Goal: Find specific page/section: Find specific page/section

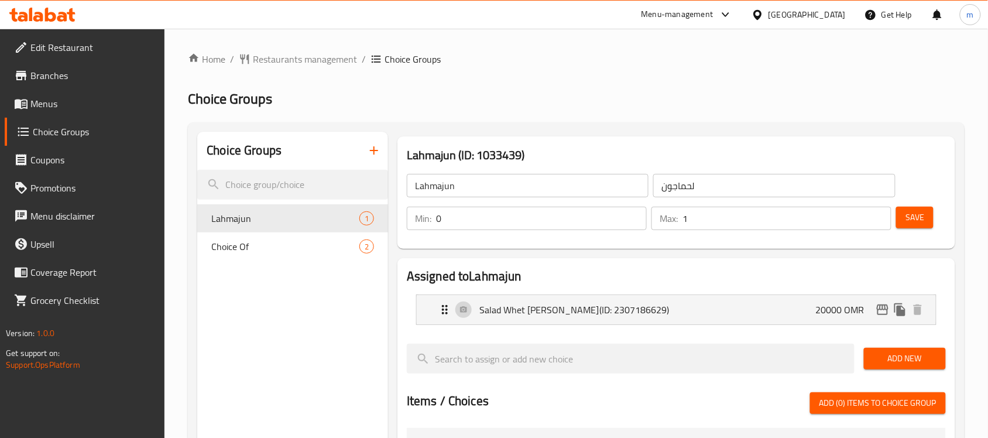
click at [824, 16] on div "[GEOGRAPHIC_DATA]" at bounding box center [806, 14] width 77 height 13
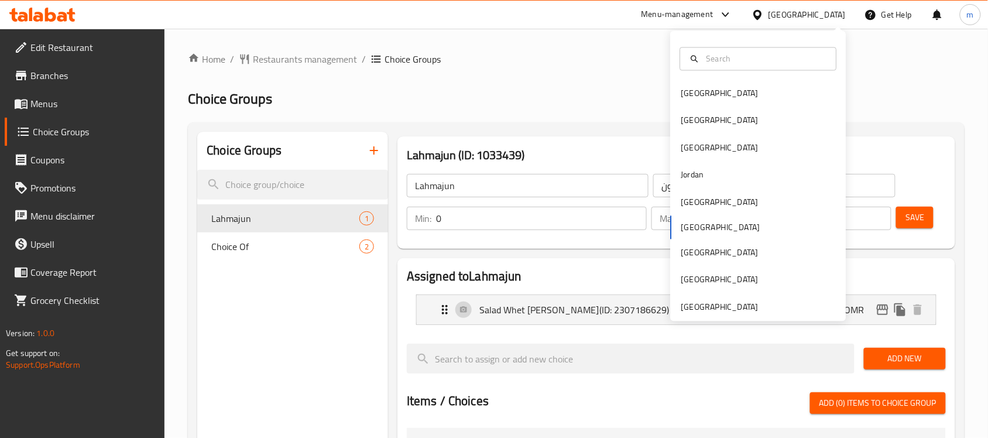
click at [685, 230] on div "[GEOGRAPHIC_DATA] [GEOGRAPHIC_DATA] [GEOGRAPHIC_DATA] [GEOGRAPHIC_DATA] [GEOGRA…" at bounding box center [759, 200] width 176 height 240
click at [681, 173] on div "Jordan" at bounding box center [692, 175] width 23 height 13
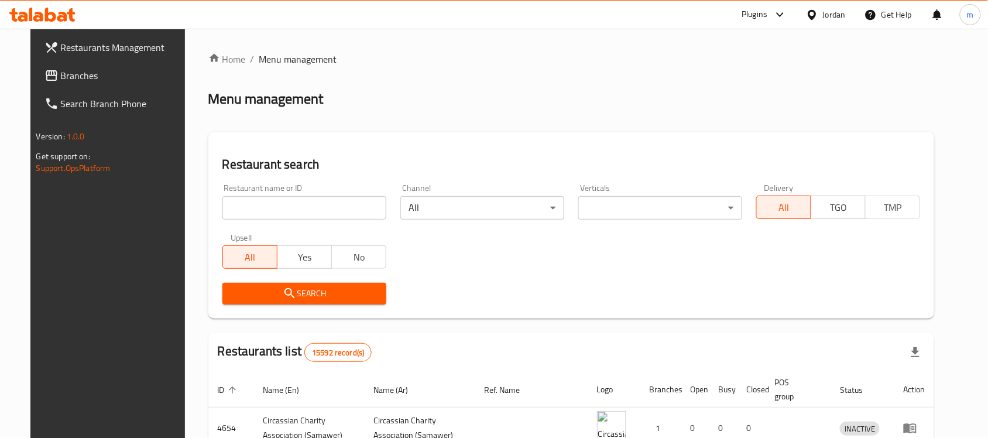
click at [822, 4] on div "Jordan" at bounding box center [825, 15] width 59 height 28
click at [825, 19] on div "Jordan" at bounding box center [834, 14] width 23 height 13
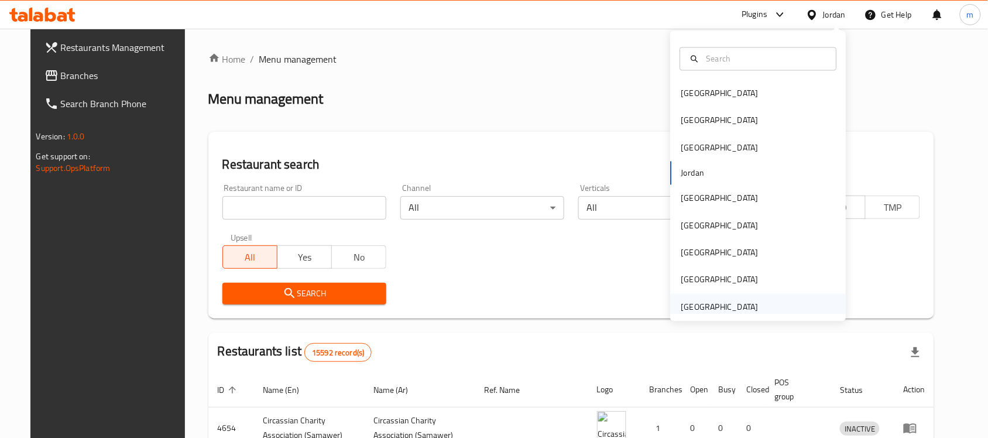
click at [711, 298] on div "[GEOGRAPHIC_DATA]" at bounding box center [720, 306] width 96 height 27
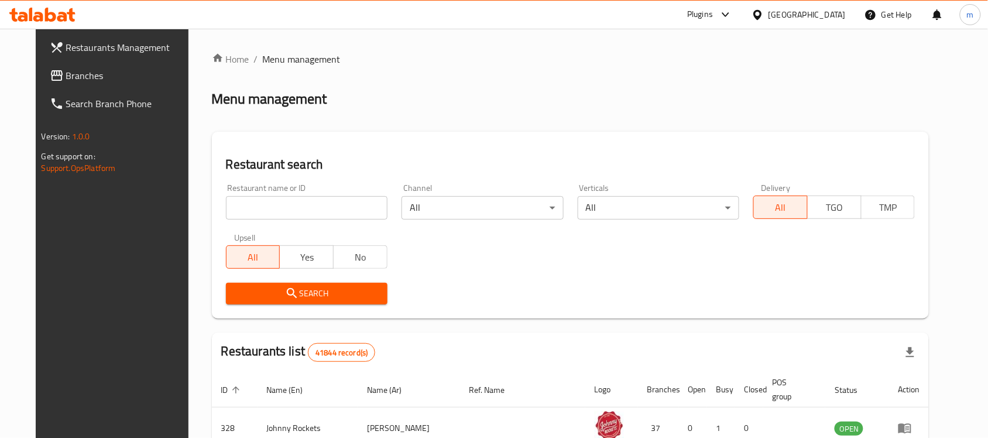
click at [685, 81] on div "Home / Menu management Menu management Restaurant search Restaurant name or ID …" at bounding box center [570, 412] width 717 height 721
